Goal: Check status: Check status

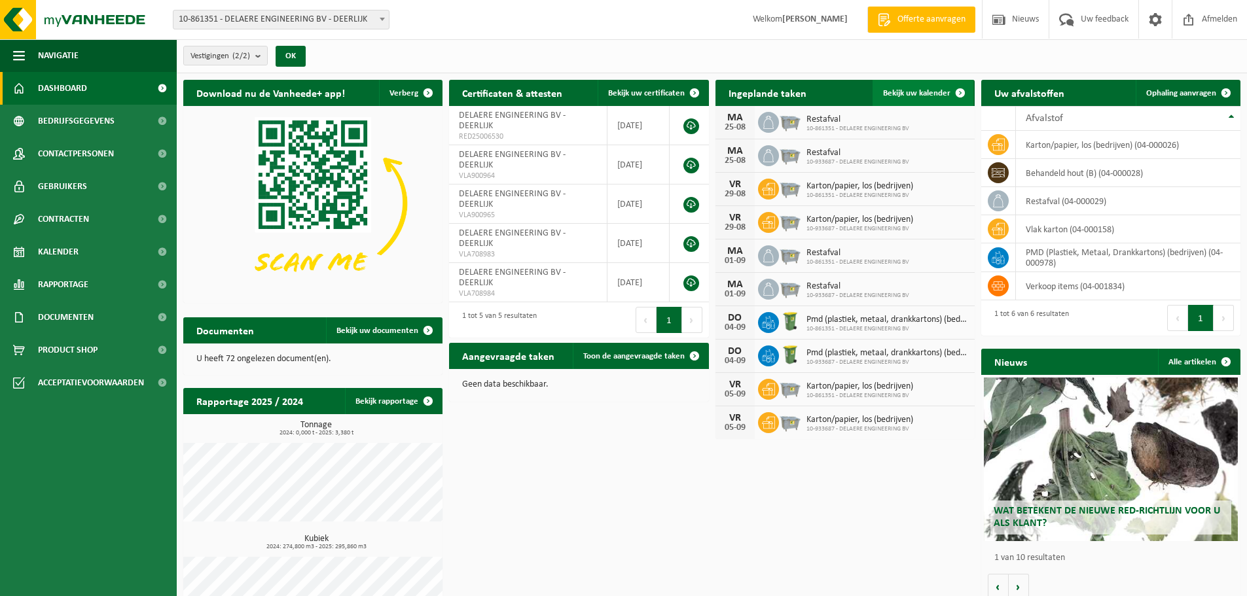
click at [911, 92] on span "Bekijk uw kalender" at bounding box center [916, 93] width 67 height 9
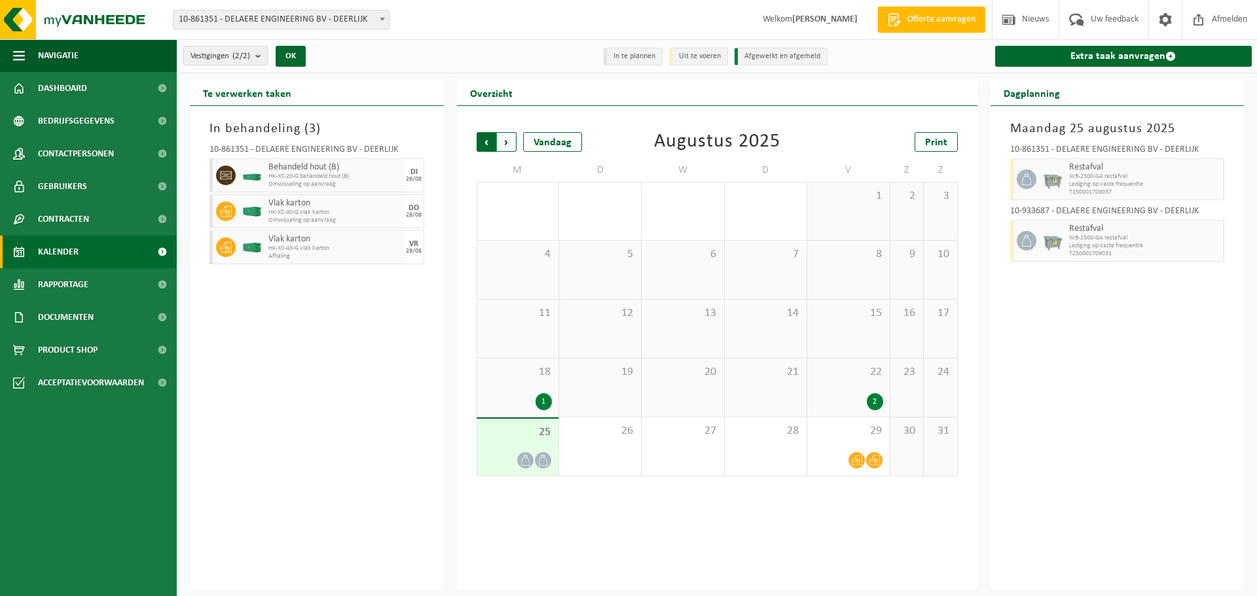
click at [503, 142] on span "Volgende" at bounding box center [507, 142] width 20 height 20
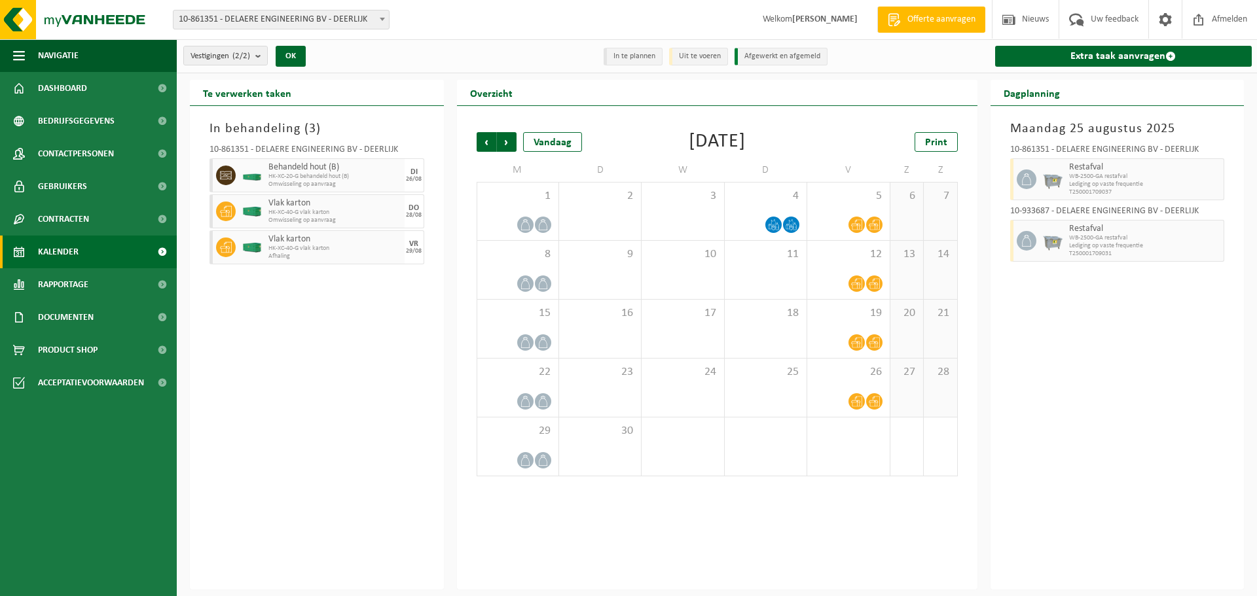
click at [503, 142] on span "Volgende" at bounding box center [507, 142] width 20 height 20
click at [490, 142] on span "Vorige" at bounding box center [487, 142] width 20 height 20
click at [506, 137] on span "Volgende" at bounding box center [507, 142] width 20 height 20
